Goal: Task Accomplishment & Management: Use online tool/utility

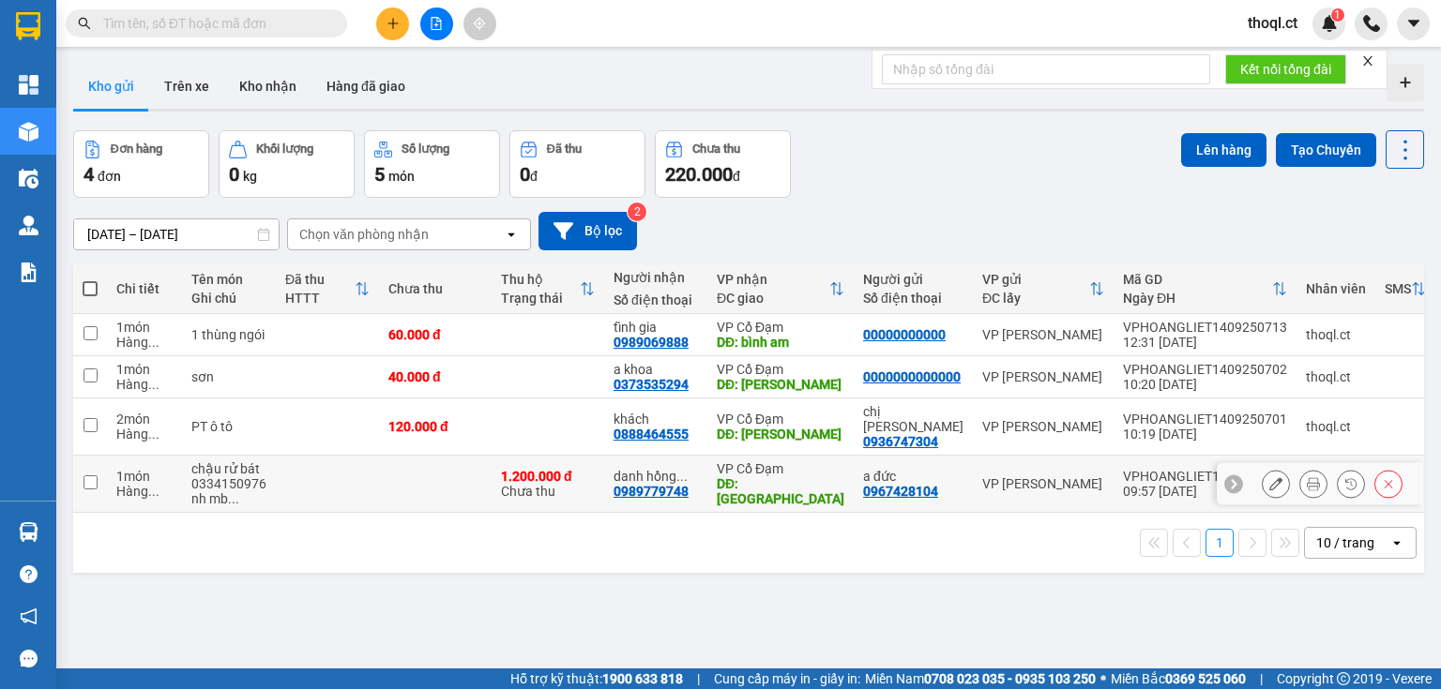
click at [88, 476] on input "checkbox" at bounding box center [90, 483] width 14 height 14
checkbox input "true"
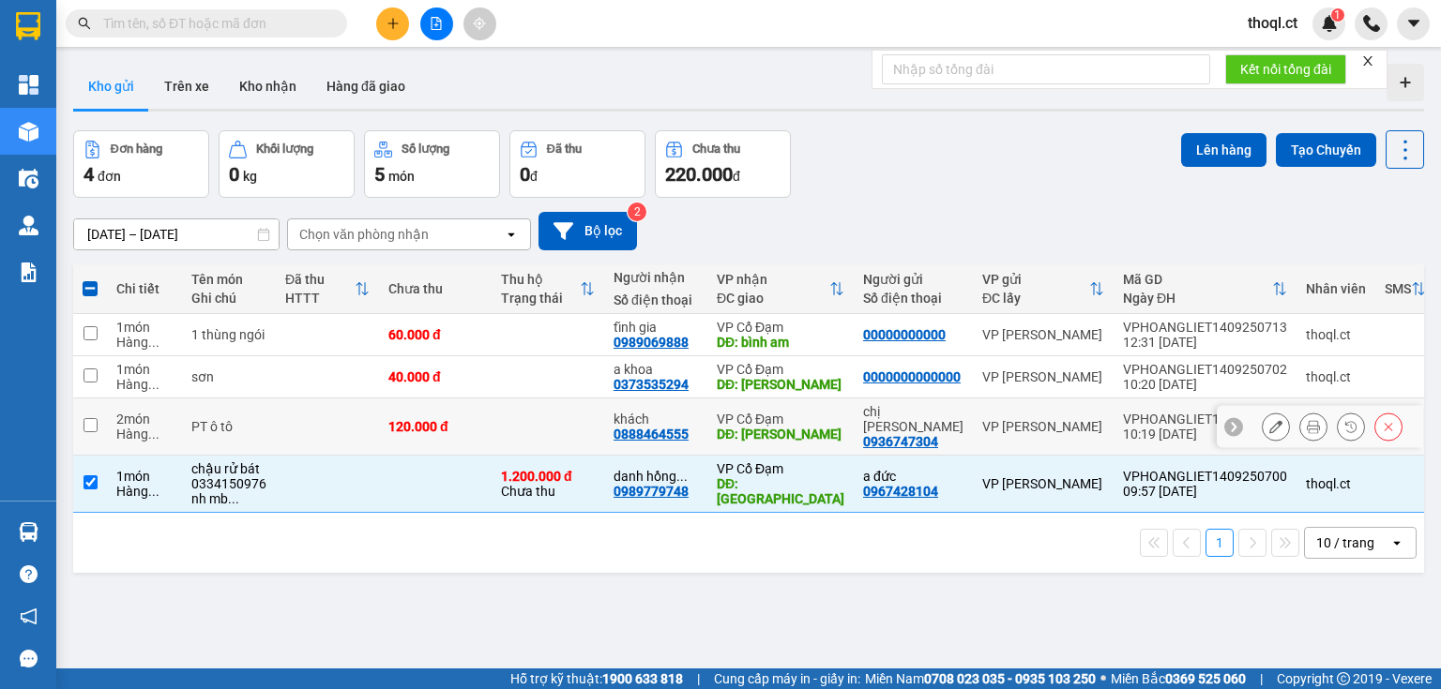
click at [98, 414] on td at bounding box center [90, 427] width 34 height 57
checkbox input "true"
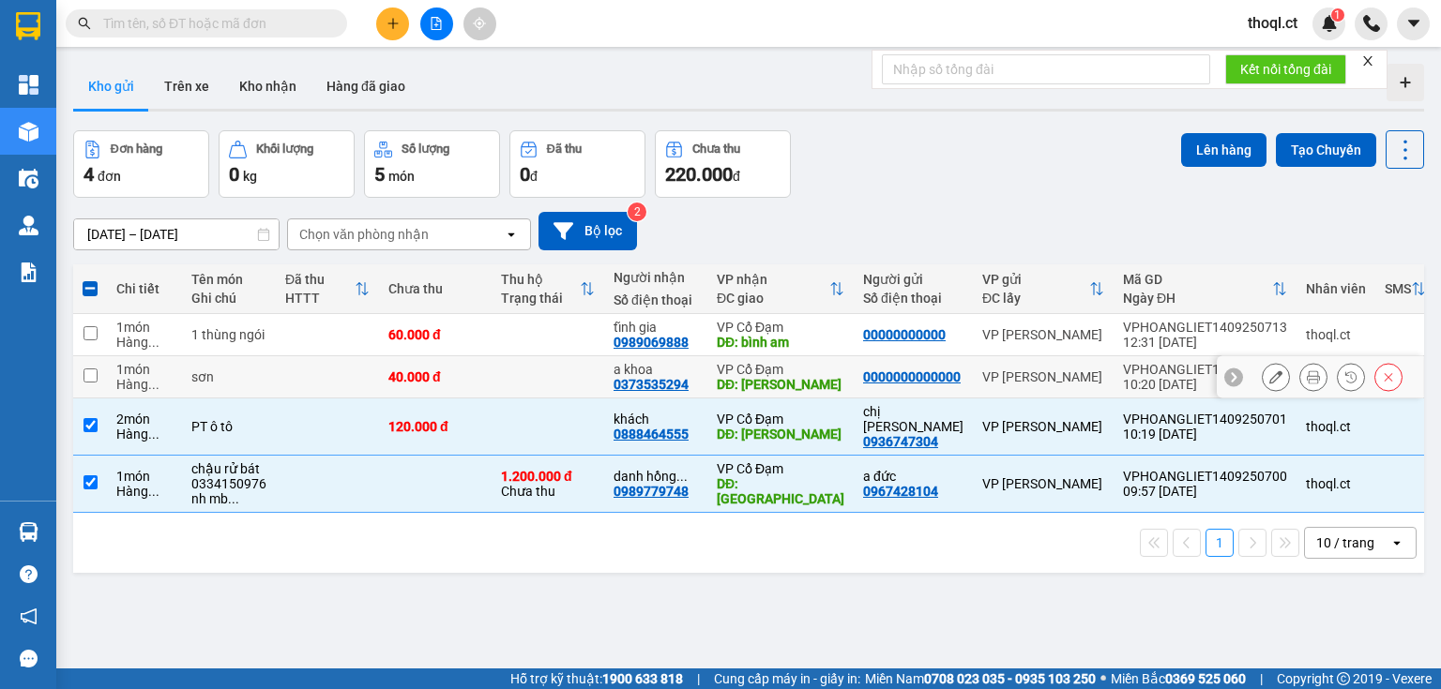
click at [97, 382] on input "checkbox" at bounding box center [90, 376] width 14 height 14
checkbox input "true"
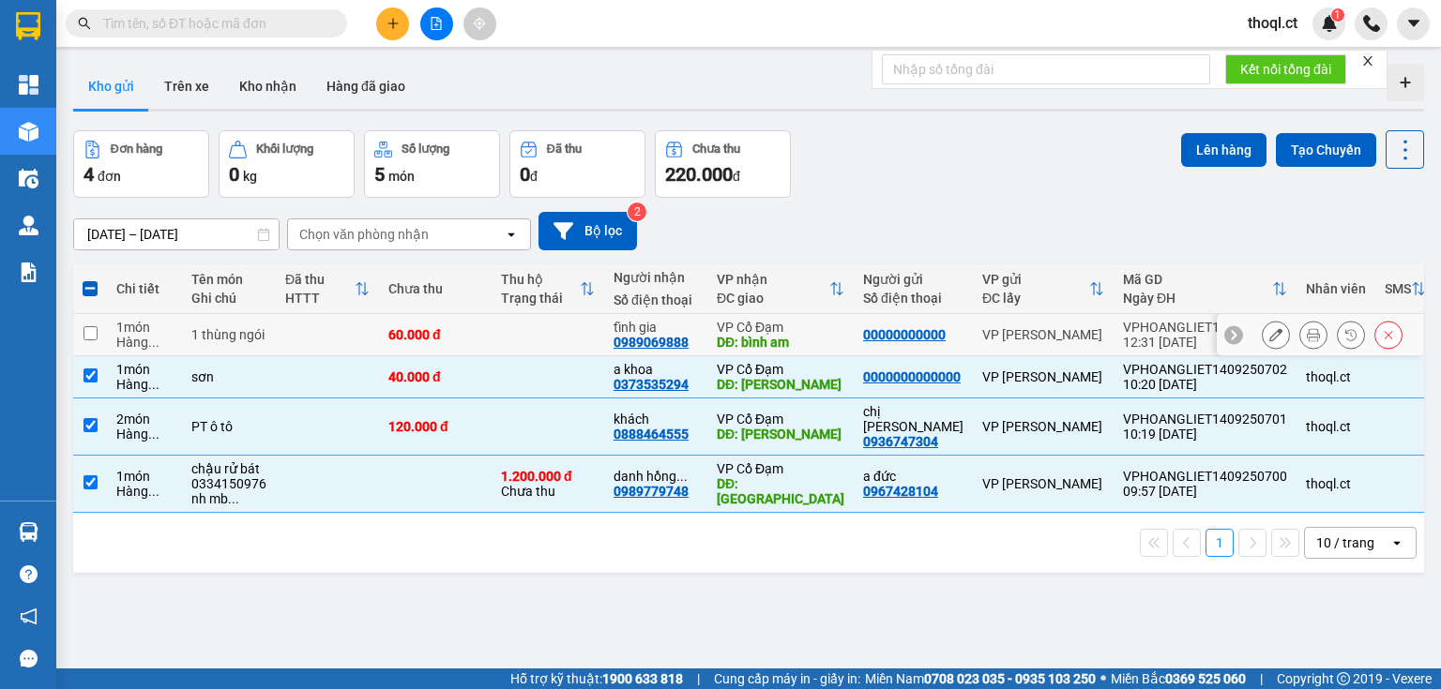
click at [94, 341] on td at bounding box center [90, 335] width 34 height 42
checkbox input "true"
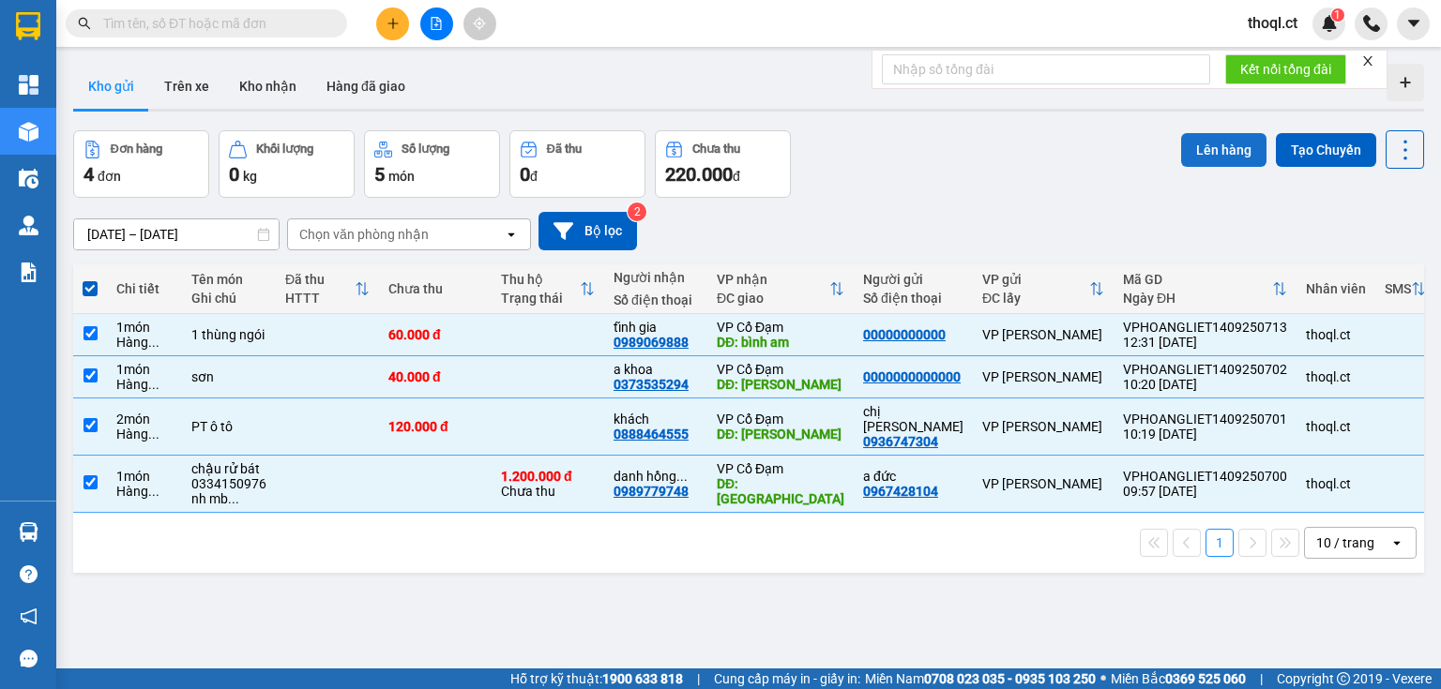
click at [1203, 143] on button "Lên hàng" at bounding box center [1223, 150] width 85 height 34
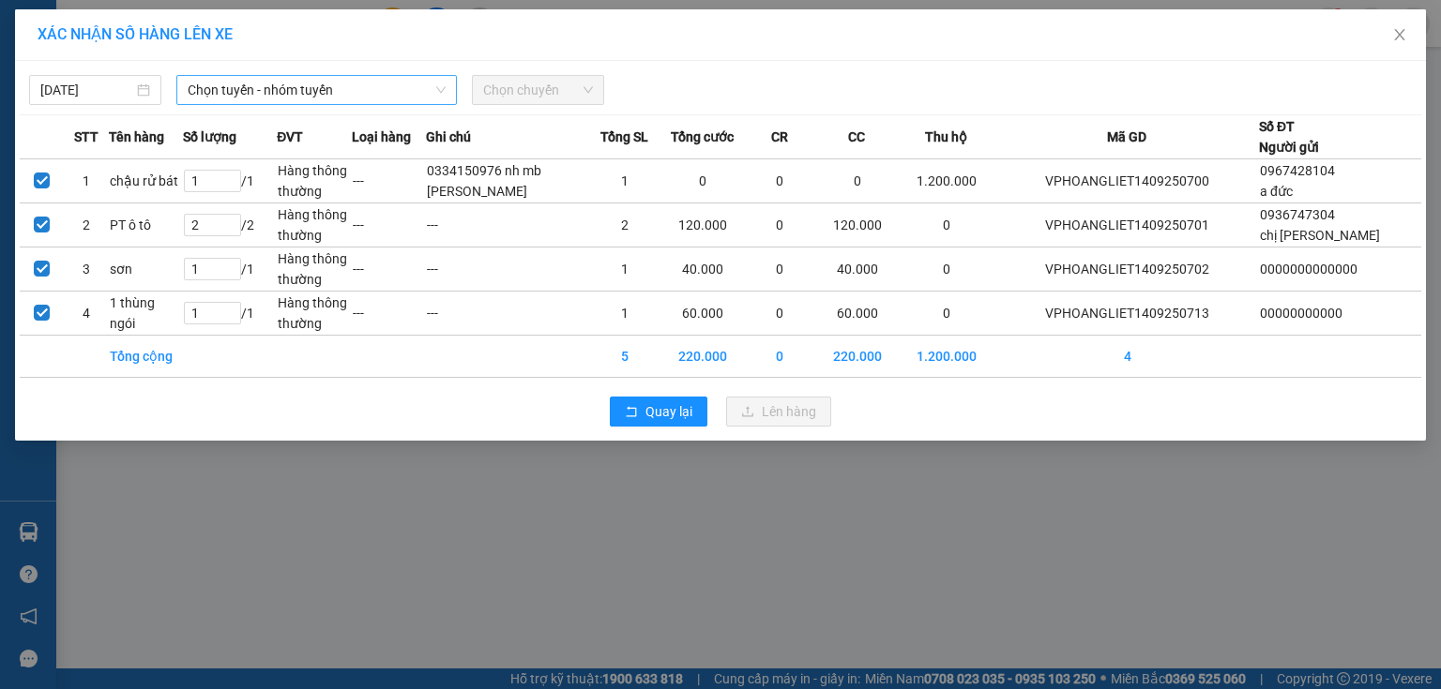
click at [326, 85] on span "Chọn tuyến - nhóm tuyến" at bounding box center [317, 90] width 258 height 28
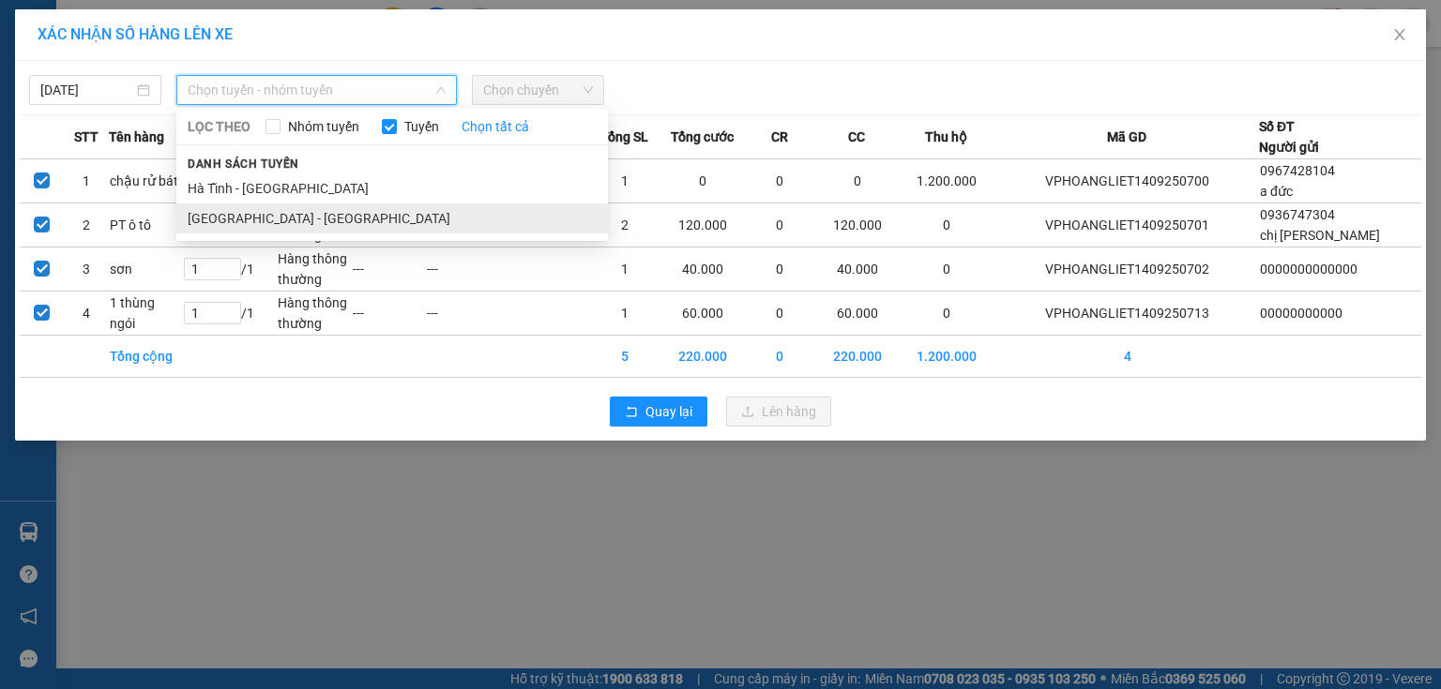
click at [259, 214] on li "Hà Nội - Hà Tĩnh" at bounding box center [391, 219] width 431 height 30
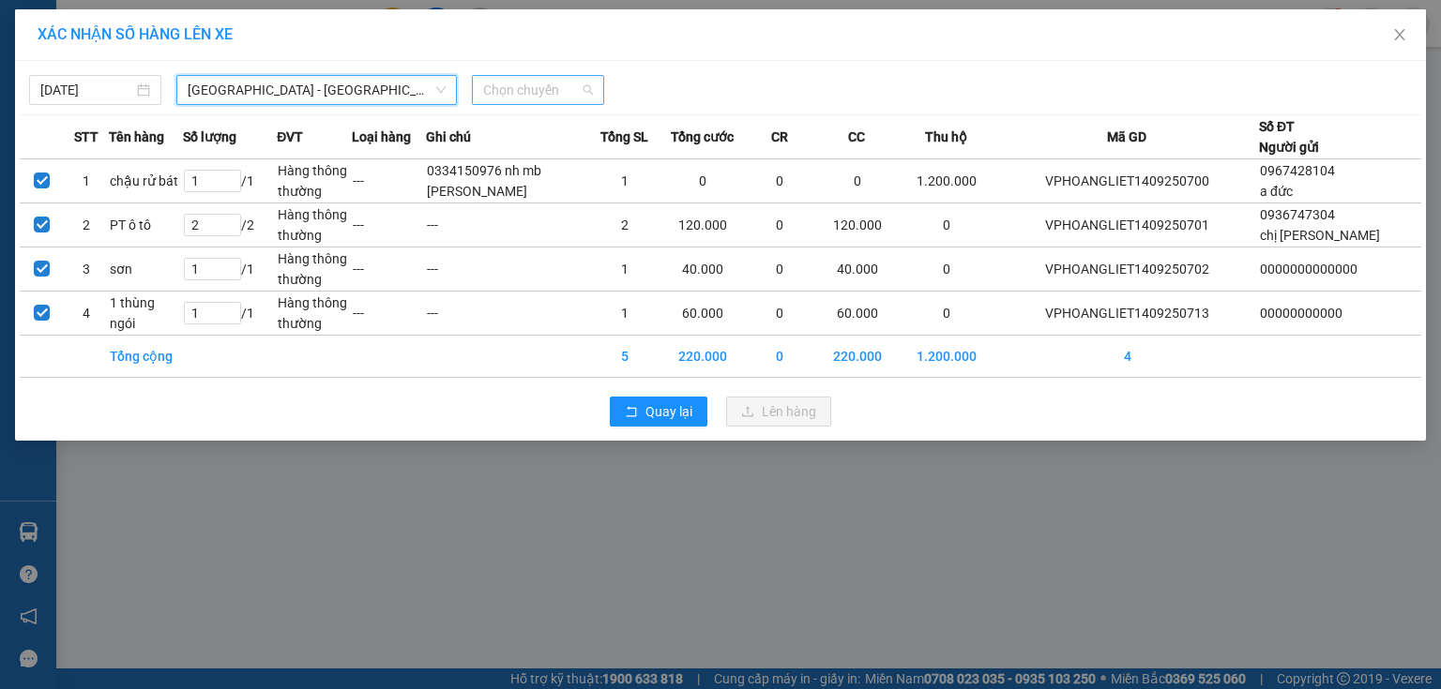
click at [556, 83] on span "Chọn chuyến" at bounding box center [538, 90] width 110 height 28
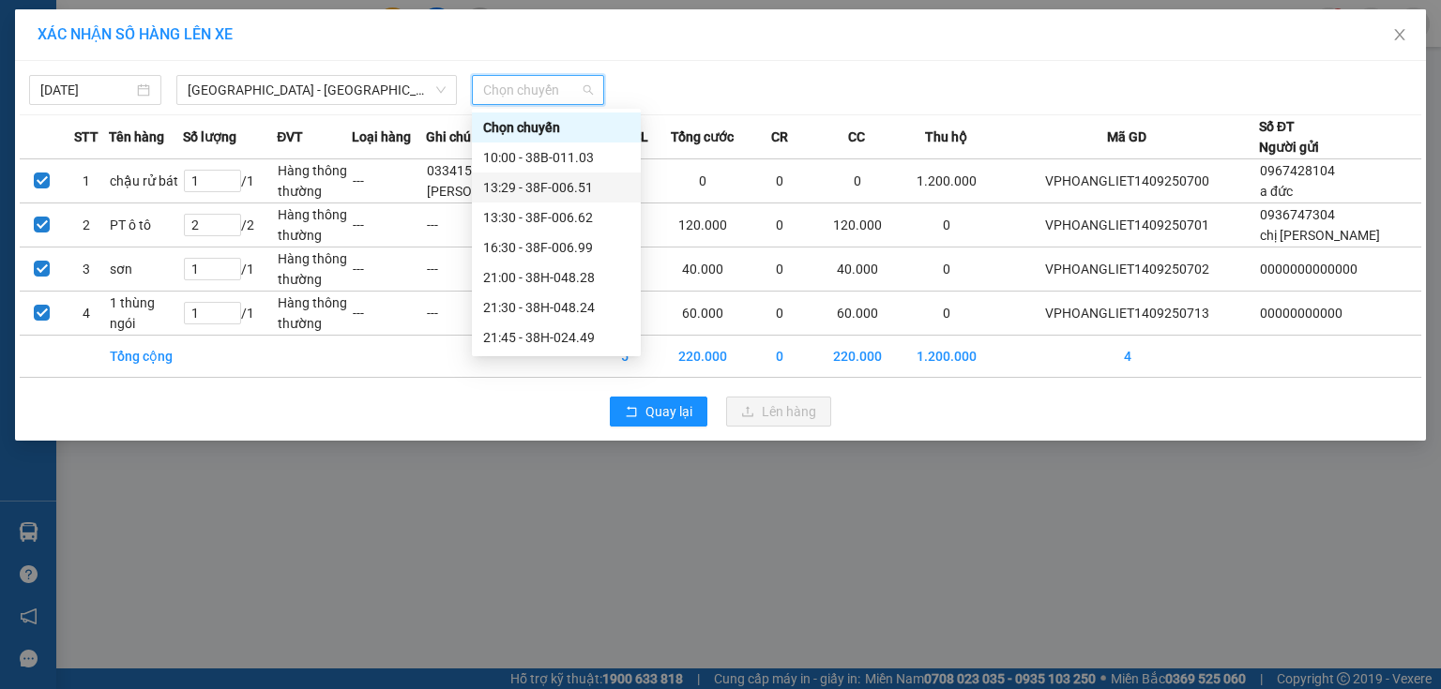
click at [540, 189] on div "13:29 - 38F-006.51" at bounding box center [556, 187] width 146 height 21
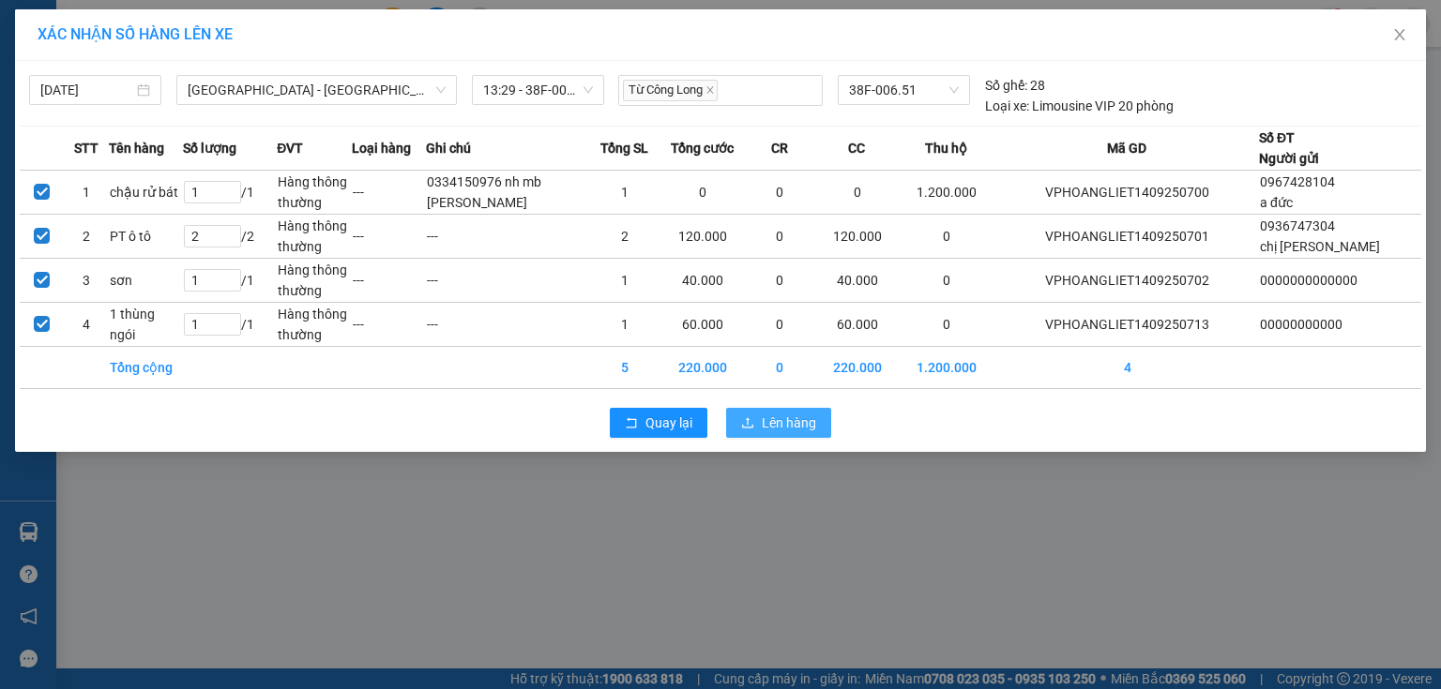
click at [762, 413] on span "Lên hàng" at bounding box center [789, 423] width 54 height 21
